Goal: Information Seeking & Learning: Learn about a topic

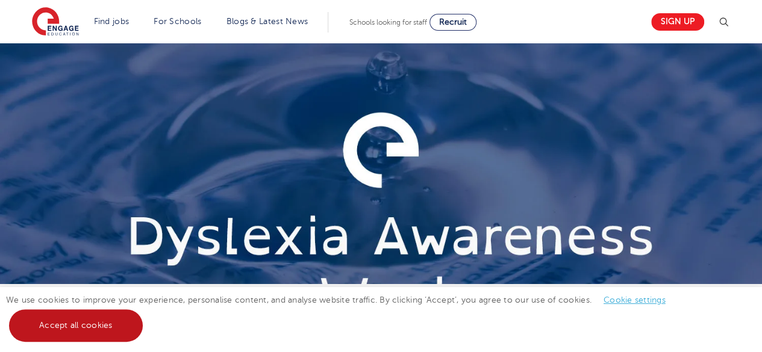
click at [81, 323] on link "Accept all cookies" at bounding box center [76, 325] width 134 height 33
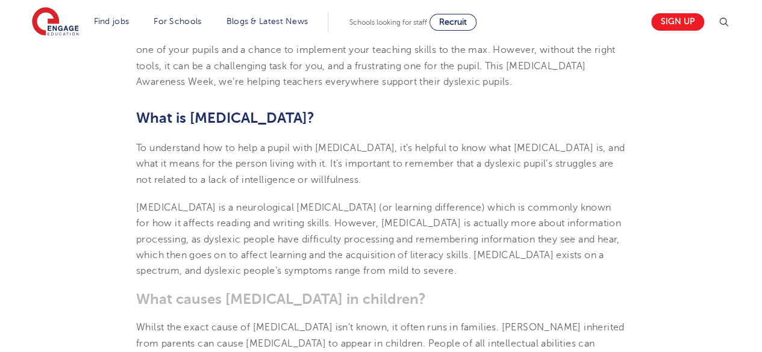
scroll to position [542, 0]
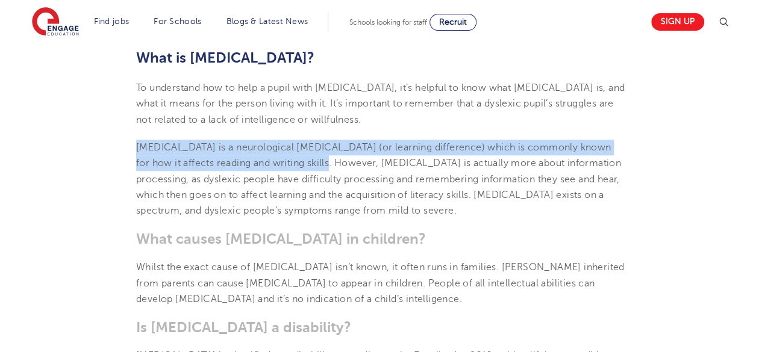
drag, startPoint x: 137, startPoint y: 124, endPoint x: 285, endPoint y: 139, distance: 149.5
click at [285, 142] on span "[MEDICAL_DATA] is a neurological [MEDICAL_DATA] (or learning difference) which …" at bounding box center [378, 179] width 485 height 74
copy span "[MEDICAL_DATA] is a neurological [MEDICAL_DATA] (or learning difference) which …"
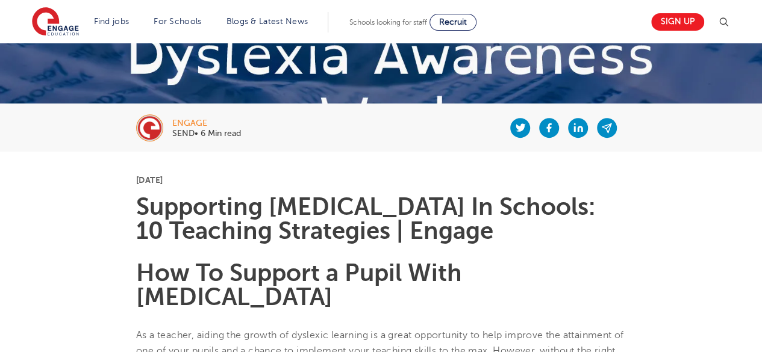
scroll to position [241, 0]
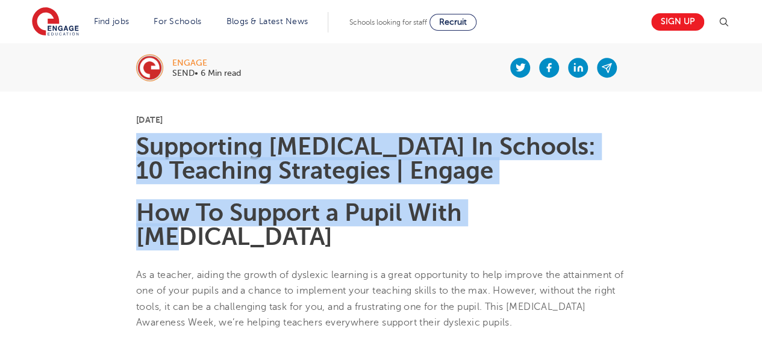
drag, startPoint x: 137, startPoint y: 143, endPoint x: 503, endPoint y: 183, distance: 367.7
click at [476, 172] on h1 "Supporting [MEDICAL_DATA] In Schools: 10 Teaching Strategies | Engage" at bounding box center [381, 159] width 490 height 48
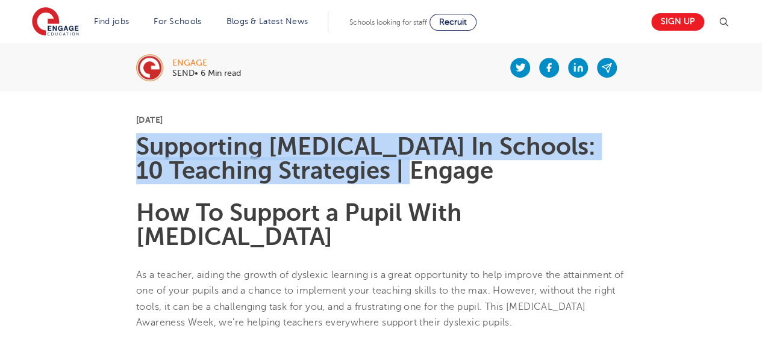
drag, startPoint x: 468, startPoint y: 172, endPoint x: 142, endPoint y: 150, distance: 327.1
click at [142, 150] on h1 "Supporting [MEDICAL_DATA] In Schools: 10 Teaching Strategies | Engage" at bounding box center [381, 159] width 490 height 48
copy h1 "Supporting [MEDICAL_DATA] In Schools: 10 Teaching Strategies | Engage"
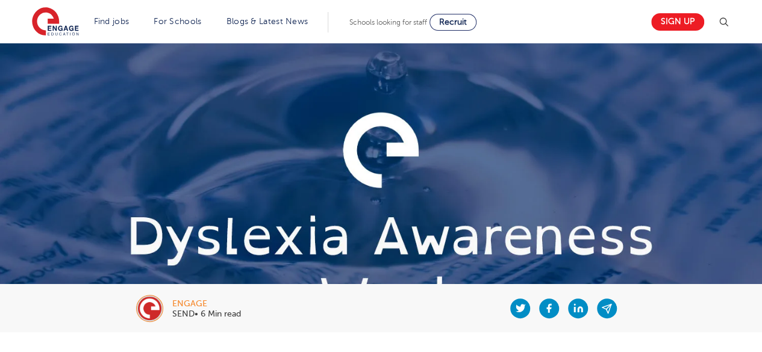
scroll to position [120, 0]
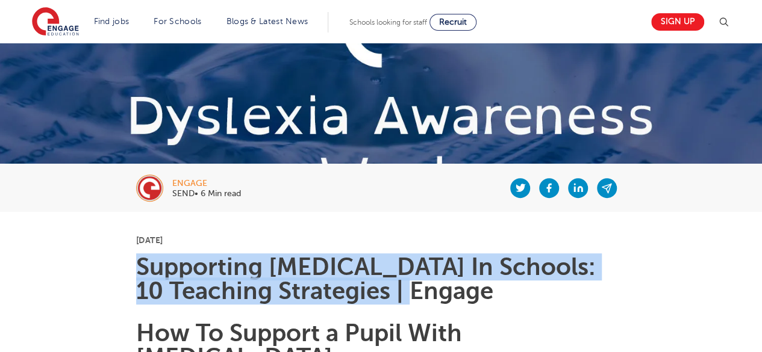
click at [150, 188] on img at bounding box center [149, 188] width 27 height 27
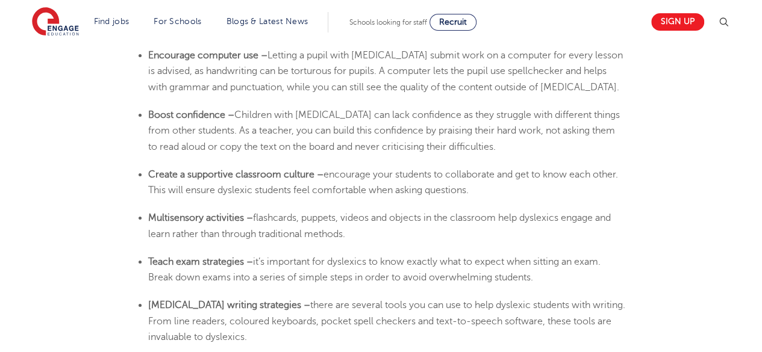
scroll to position [2107, 0]
